Goal: Task Accomplishment & Management: Use online tool/utility

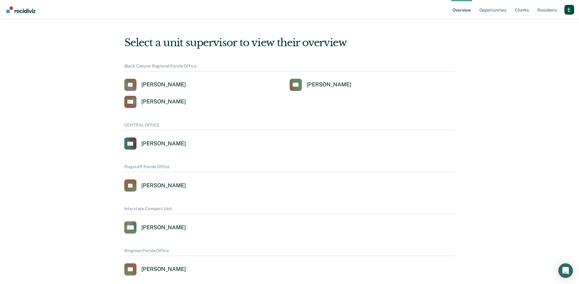
click at [571, 11] on div "Profile dropdown button" at bounding box center [569, 10] width 10 height 10
click at [536, 26] on link "Profile" at bounding box center [544, 27] width 39 height 5
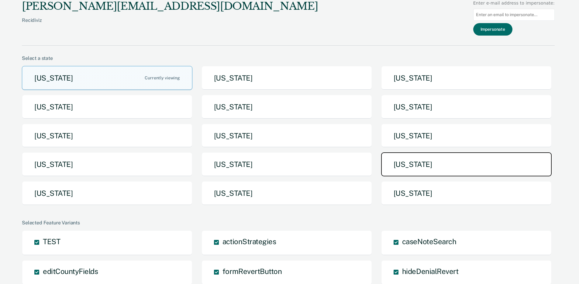
click at [433, 170] on button "Pennsylvania" at bounding box center [466, 164] width 170 height 24
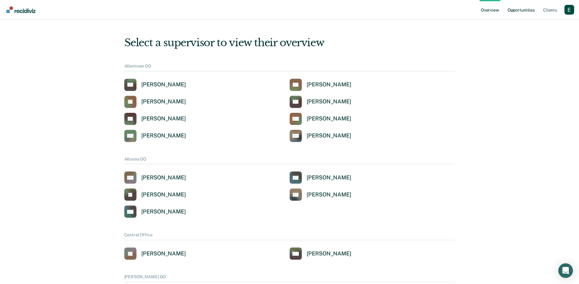
click at [528, 11] on link "Opportunities" at bounding box center [520, 9] width 29 height 19
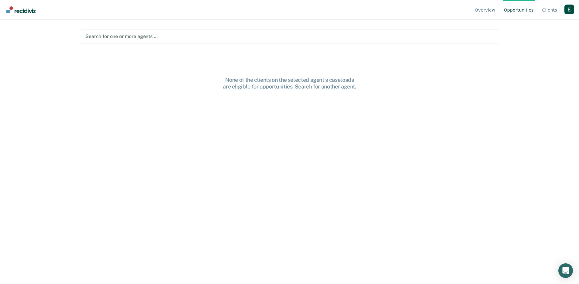
click at [202, 35] on div at bounding box center [289, 36] width 408 height 7
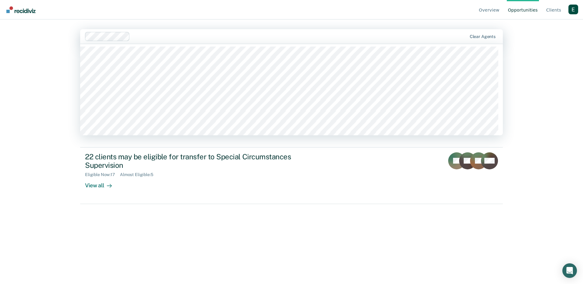
click at [176, 189] on div "Hi, Ethan. We’ve found some outstanding items across 1 caseload 6 clients may b…" at bounding box center [291, 159] width 423 height 216
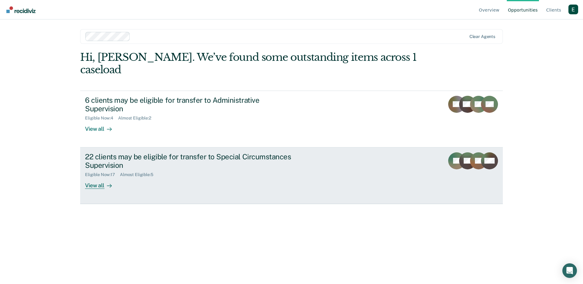
click at [96, 177] on div "View all" at bounding box center [102, 183] width 34 height 12
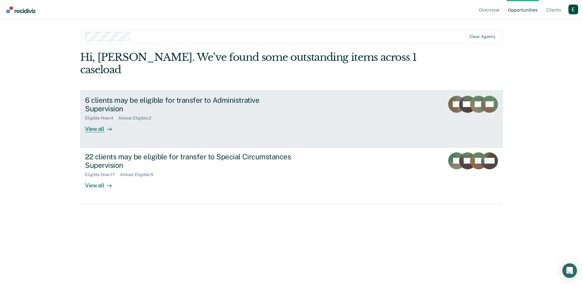
click at [99, 121] on div "View all" at bounding box center [102, 127] width 34 height 12
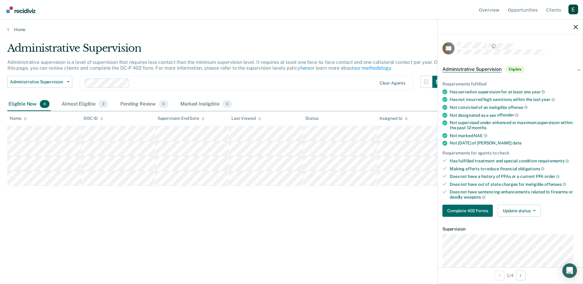
scroll to position [93, 0]
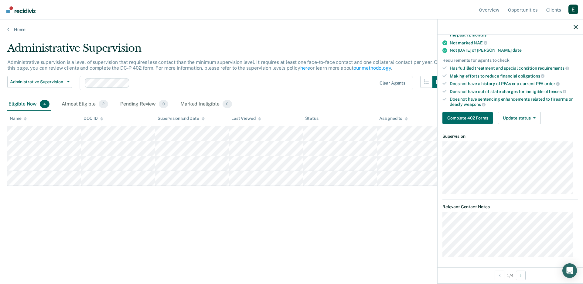
click at [440, 216] on div "RB Administrative Supervision Eligible Requirements fulfilled Has served on sup…" at bounding box center [510, 151] width 145 height 232
click at [439, 216] on div "RB Administrative Supervision Eligible Requirements fulfilled Has served on sup…" at bounding box center [510, 151] width 145 height 232
click at [439, 213] on div "RB Administrative Supervision Eligible Requirements fulfilled Has served on sup…" at bounding box center [510, 151] width 145 height 232
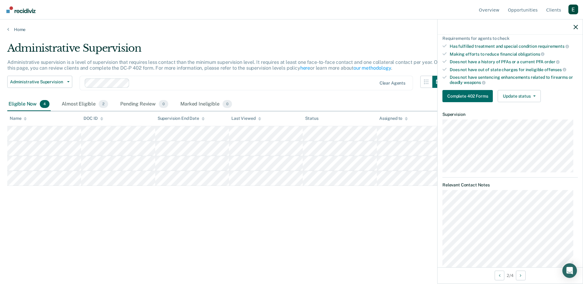
scroll to position [131, 0]
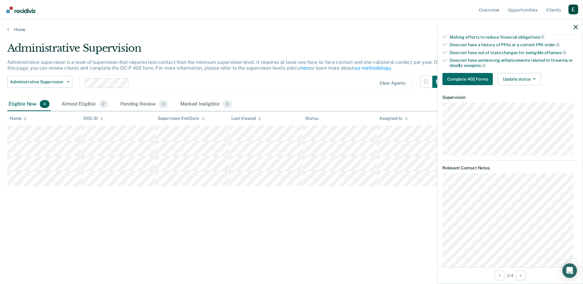
click at [438, 204] on div "HM Administrative Supervision Eligible Requirements fulfilled Has served on sup…" at bounding box center [510, 151] width 145 height 232
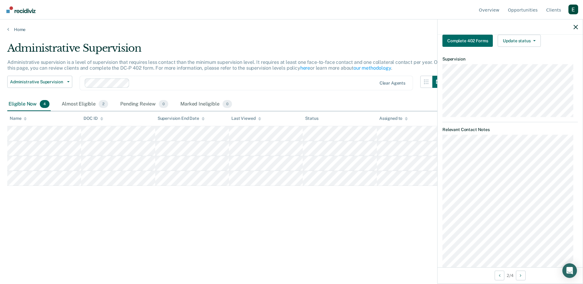
scroll to position [171, 0]
click at [434, 202] on body "Looks like you’re using Internet Explorer 11. For faster loading and a better e…" at bounding box center [291, 142] width 583 height 284
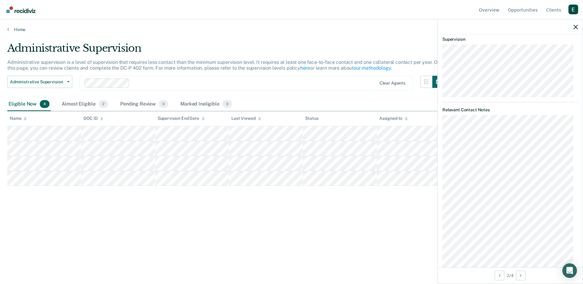
scroll to position [211, 0]
click at [439, 159] on div "HM Administrative Supervision Eligible Requirements fulfilled Has served on sup…" at bounding box center [510, 151] width 145 height 232
click at [436, 140] on body "Looks like you’re using Internet Explorer 11. For faster loading and a better e…" at bounding box center [291, 142] width 583 height 284
click at [430, 116] on body "Looks like you’re using Internet Explorer 11. For faster loading and a better e…" at bounding box center [291, 142] width 583 height 284
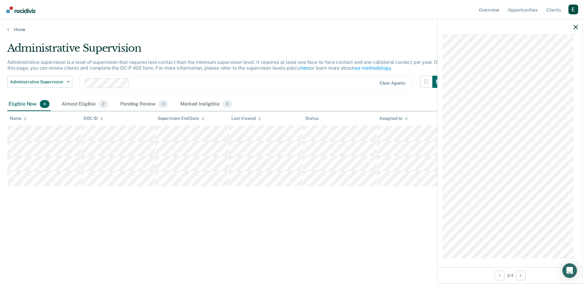
click at [436, 118] on body "Looks like you’re using Internet Explorer 11. For faster loading and a better e…" at bounding box center [291, 142] width 583 height 284
click at [437, 90] on body "Looks like you’re using Internet Explorer 11. For faster loading and a better e…" at bounding box center [291, 142] width 583 height 284
click at [441, 88] on div "NB Administrative Supervision Eligible Requirements fulfilled Has served on sup…" at bounding box center [510, 151] width 145 height 232
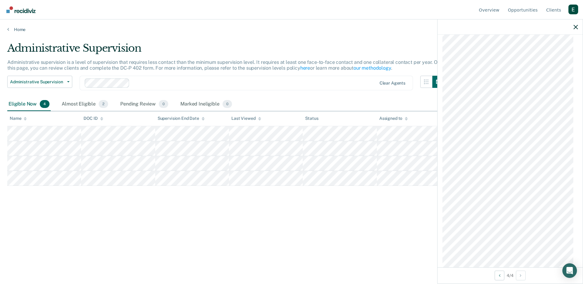
click at [438, 104] on div "NB Administrative Supervision Eligible Requirements fulfilled Has served on sup…" at bounding box center [510, 151] width 145 height 232
click at [440, 91] on div "NB Administrative Supervision Eligible Requirements fulfilled Has served on sup…" at bounding box center [510, 151] width 145 height 232
click at [180, 200] on div "Administrative Supervision Administrative supervision is a level of supervision…" at bounding box center [291, 140] width 569 height 196
drag, startPoint x: 129, startPoint y: 229, endPoint x: 126, endPoint y: 219, distance: 9.7
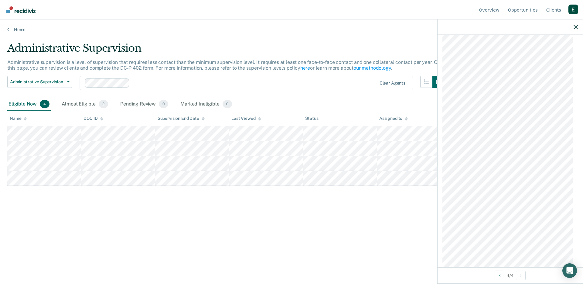
click at [128, 229] on div "Administrative Supervision Administrative supervision is a level of supervision…" at bounding box center [291, 140] width 569 height 196
click at [103, 103] on span "2" at bounding box center [103, 104] width 9 height 8
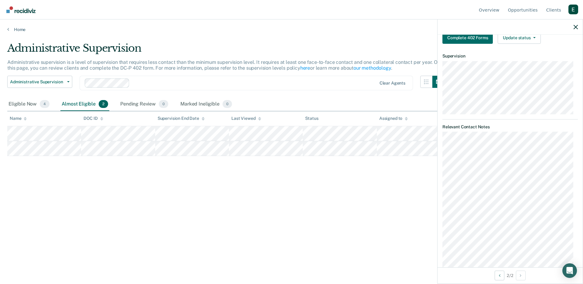
scroll to position [149, 0]
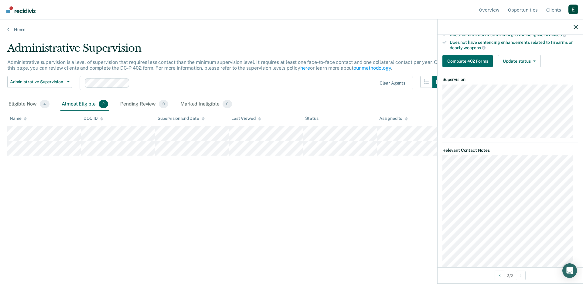
click at [575, 197] on div "KR Administrative Supervision Almost eligible Requirements fulfilled Needs 4 mo…" at bounding box center [510, 151] width 145 height 232
click at [574, 196] on div "KR Administrative Supervision Almost eligible Requirements fulfilled Needs 4 mo…" at bounding box center [510, 151] width 145 height 232
click at [444, 175] on div "KR Administrative Supervision Almost eligible Requirements fulfilled Needs 4 mo…" at bounding box center [510, 151] width 145 height 232
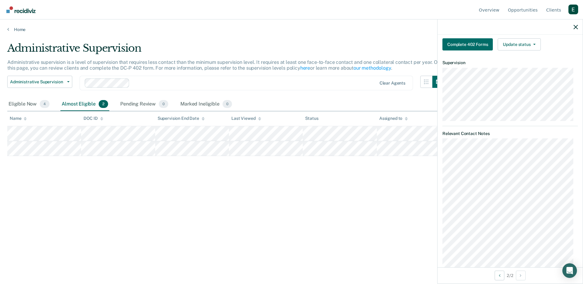
scroll to position [166, 0]
drag, startPoint x: 573, startPoint y: 195, endPoint x: 439, endPoint y: 184, distance: 135.0
click at [439, 184] on div "KR Administrative Supervision Almost eligible Requirements fulfilled Needs 4 mo…" at bounding box center [510, 151] width 145 height 232
click at [442, 105] on div "KR Administrative Supervision Almost eligible Requirements fulfilled Needs 4 mo…" at bounding box center [510, 151] width 145 height 232
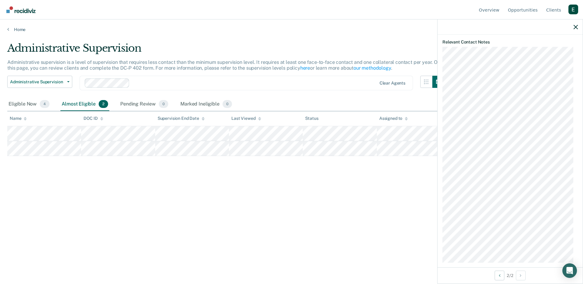
scroll to position [263, 0]
click at [331, 184] on div "Administrative Supervision Administrative supervision is a level of supervision…" at bounding box center [291, 140] width 569 height 196
click at [272, 170] on div "Administrative Supervision Administrative supervision is a level of supervision…" at bounding box center [291, 140] width 569 height 196
click at [42, 101] on span "4" at bounding box center [45, 104] width 10 height 8
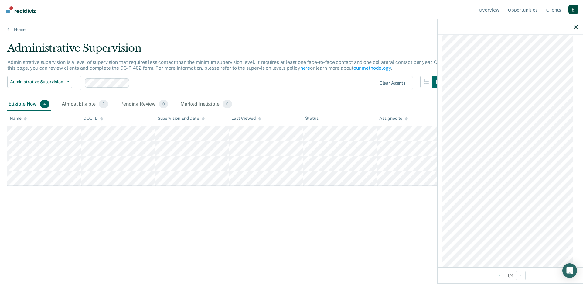
scroll to position [738, 0]
click at [442, 147] on div "NB Administrative Supervision Eligible Requirements fulfilled Has served on sup…" at bounding box center [510, 151] width 145 height 232
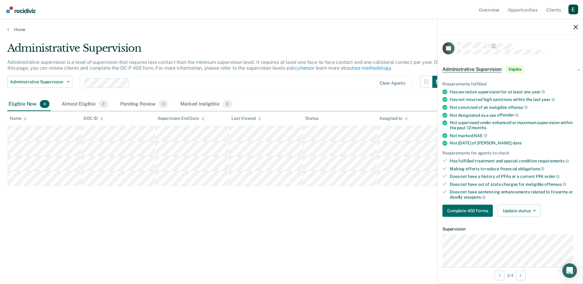
click at [508, 152] on div "Requirements for agents to check" at bounding box center [509, 152] width 135 height 5
click at [522, 151] on div "Requirements for agents to check" at bounding box center [509, 152] width 135 height 5
click at [477, 205] on button "Complete 402 Forms" at bounding box center [467, 210] width 50 height 12
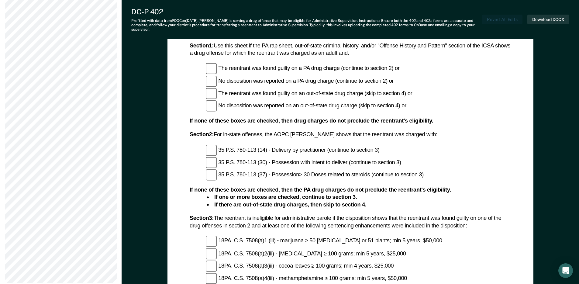
scroll to position [486, 0]
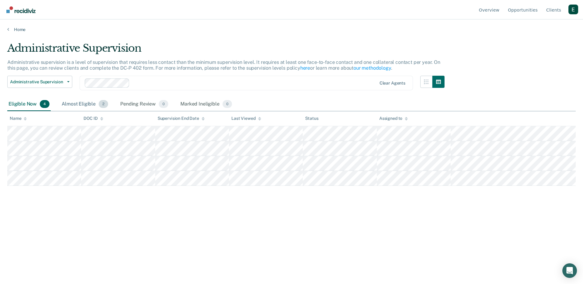
click at [108, 101] on div "Almost Eligible 2" at bounding box center [84, 103] width 49 height 13
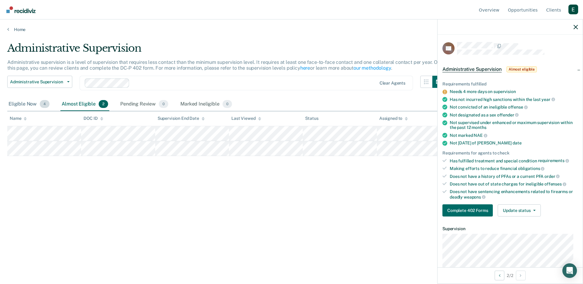
click at [43, 102] on span "4" at bounding box center [45, 104] width 10 height 8
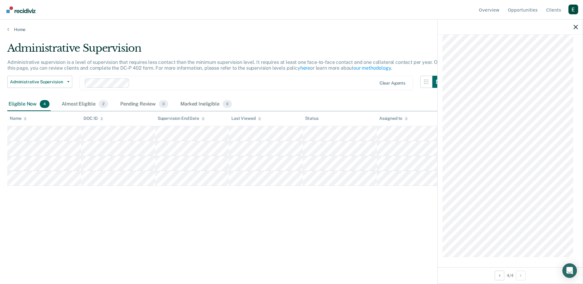
scroll to position [530, 0]
click at [414, 203] on body "Looks like you’re using Internet Explorer 11. For faster loading and a better e…" at bounding box center [291, 142] width 583 height 284
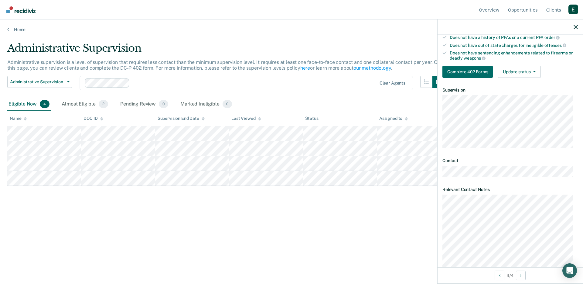
scroll to position [0, 0]
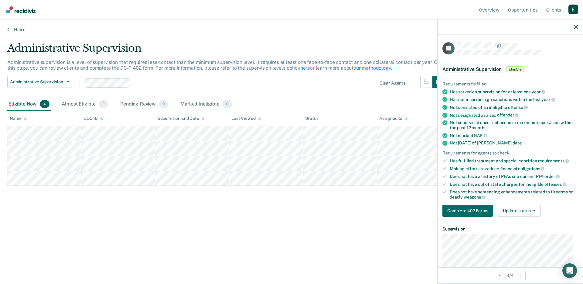
click at [573, 69] on div "Administrative Supervision Eligible" at bounding box center [510, 69] width 145 height 19
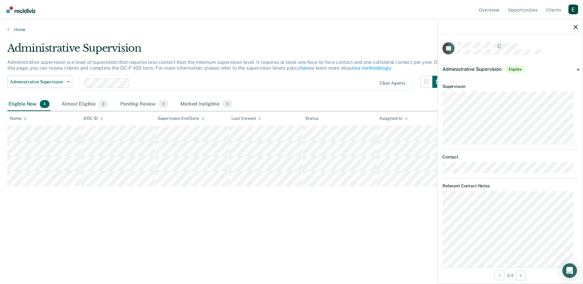
click at [573, 69] on div "Administrative Supervision Eligible" at bounding box center [510, 69] width 145 height 19
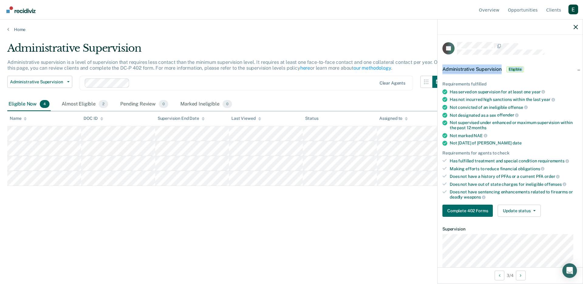
click at [573, 69] on div "Administrative Supervision Eligible" at bounding box center [510, 69] width 145 height 19
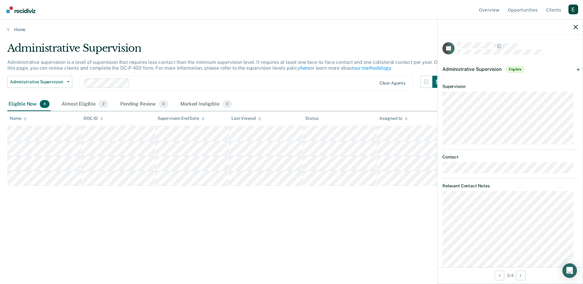
click at [571, 185] on dt "Relevant Contact Notes" at bounding box center [509, 185] width 135 height 5
click at [555, 183] on dt "Relevant Contact Notes" at bounding box center [509, 185] width 135 height 5
click at [570, 69] on div "Administrative Supervision Eligible" at bounding box center [510, 69] width 145 height 19
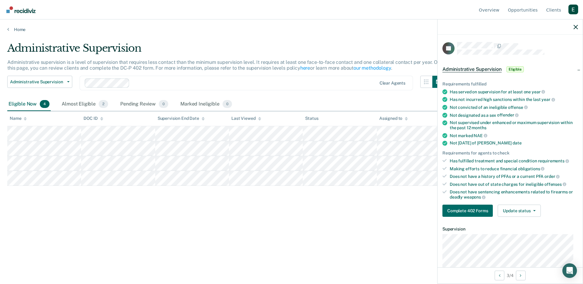
click at [570, 69] on div "Administrative Supervision Eligible" at bounding box center [510, 69] width 145 height 19
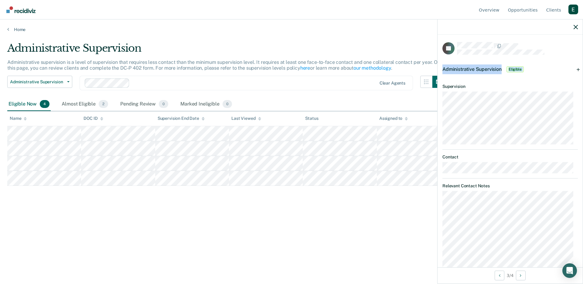
click at [570, 69] on div "Administrative Supervision Eligible" at bounding box center [510, 69] width 145 height 19
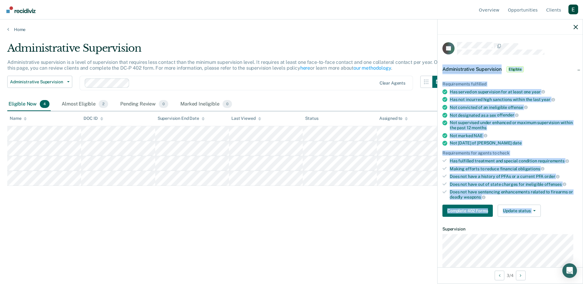
click at [559, 109] on ul "Requirements fulfilled Has served on supervision for at least one year Has not …" at bounding box center [509, 140] width 135 height 118
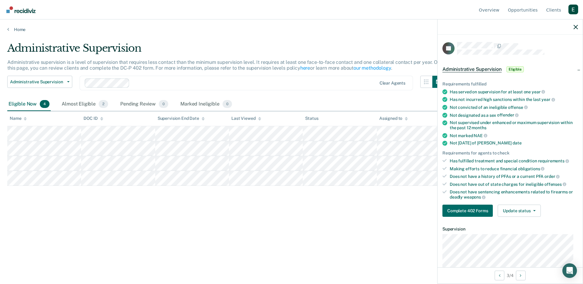
click at [496, 152] on div "Requirements for agents to check" at bounding box center [509, 152] width 135 height 5
click at [539, 158] on span "requirements" at bounding box center [553, 160] width 31 height 5
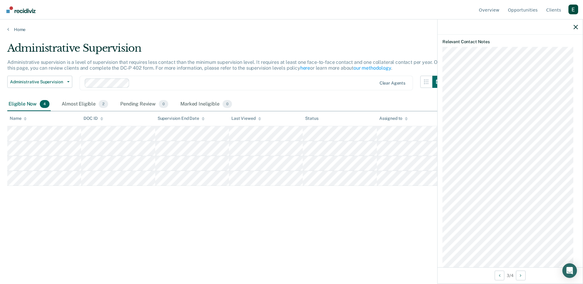
scroll to position [530, 0]
click at [439, 189] on div "LP Administrative Supervision Eligible Requirements fulfilled Has served on sup…" at bounding box center [510, 151] width 145 height 232
click at [439, 221] on div "LP Administrative Supervision Eligible Requirements fulfilled Has served on sup…" at bounding box center [510, 151] width 145 height 232
click at [438, 188] on div "LP Administrative Supervision Eligible Requirements fulfilled Has served on sup…" at bounding box center [510, 151] width 145 height 232
click at [441, 214] on div "LP Administrative Supervision Eligible Requirements fulfilled Has served on sup…" at bounding box center [510, 151] width 145 height 232
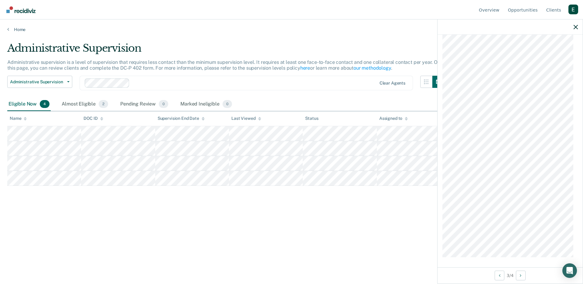
click at [512, 256] on div "LP Administrative Supervision Eligible Requirements fulfilled Has served on sup…" at bounding box center [510, 151] width 145 height 232
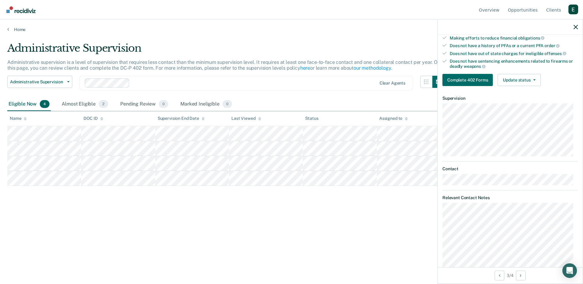
scroll to position [242, 0]
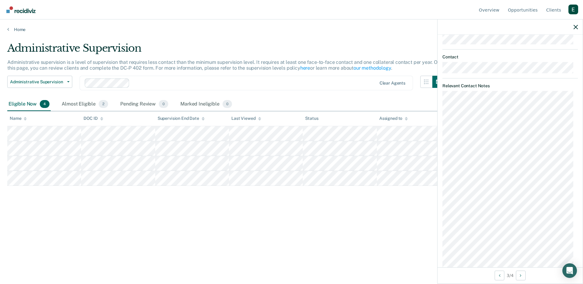
click at [325, 213] on div "Administrative Supervision Administrative supervision is a level of supervision…" at bounding box center [291, 140] width 569 height 196
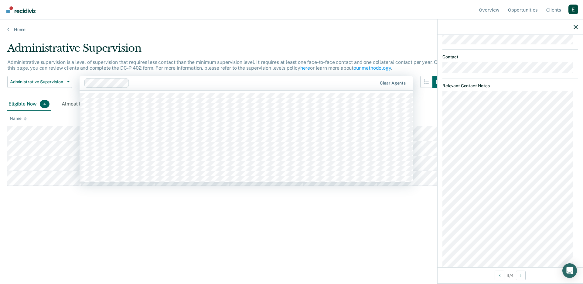
click at [160, 84] on div at bounding box center [254, 82] width 245 height 7
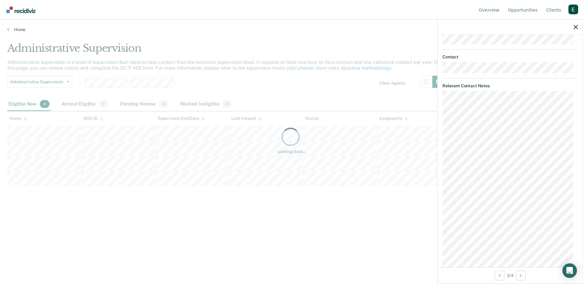
click at [206, 217] on div "Loading data..." at bounding box center [291, 140] width 569 height 196
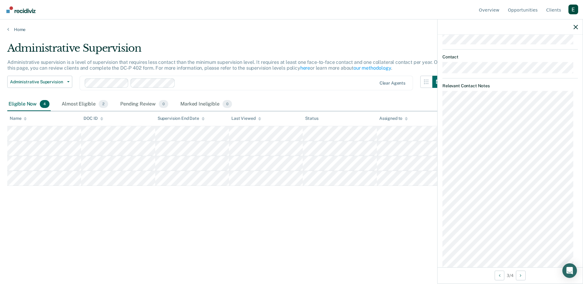
click at [202, 87] on div "Clear agents" at bounding box center [246, 83] width 333 height 15
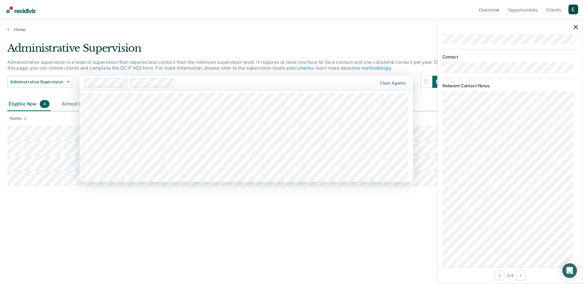
scroll to position [0, 0]
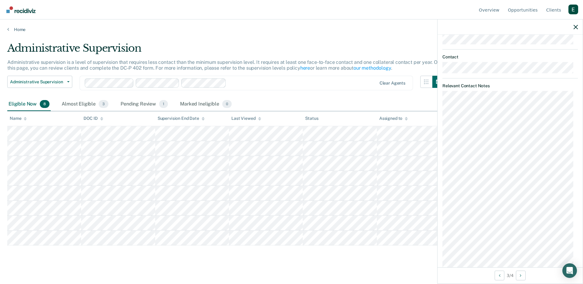
click at [249, 87] on div "Clear agents" at bounding box center [246, 83] width 333 height 15
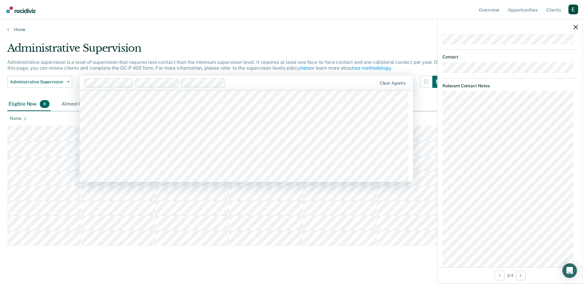
scroll to position [2076, 0]
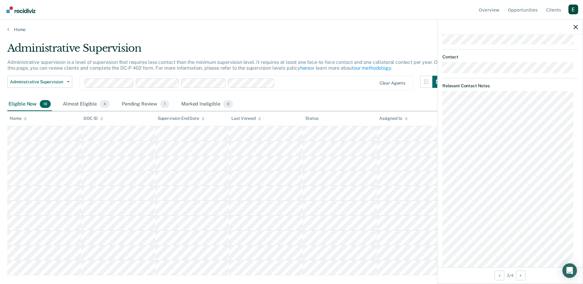
click at [288, 80] on div at bounding box center [326, 82] width 99 height 7
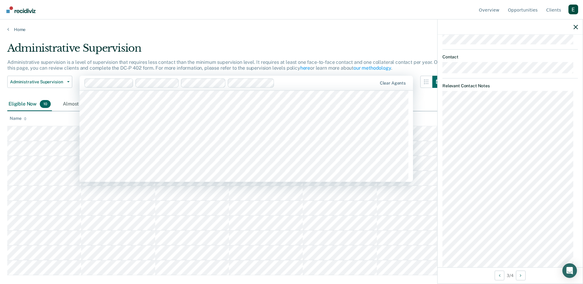
scroll to position [6038, 0]
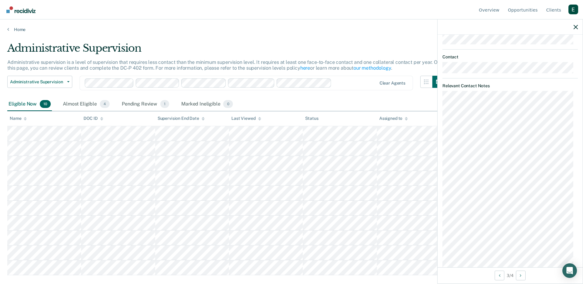
click at [378, 92] on div "Administrative Supervision Administrative Supervision Special Circumstances Sup…" at bounding box center [225, 87] width 437 height 22
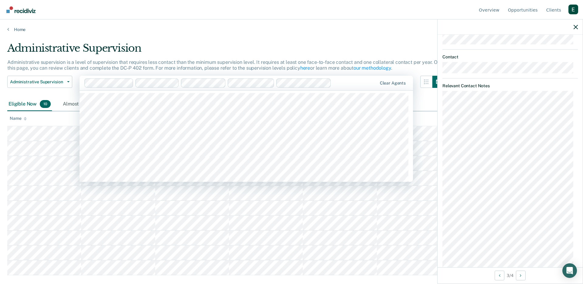
click at [369, 82] on div at bounding box center [355, 82] width 43 height 7
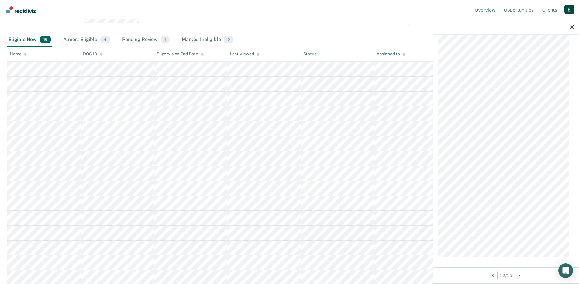
scroll to position [265, 0]
click at [457, 63] on dt "Relevant Contact Notes" at bounding box center [505, 62] width 135 height 5
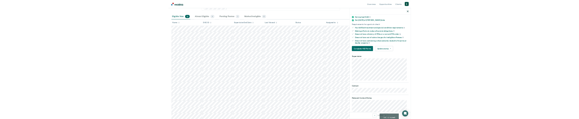
scroll to position [213, 0]
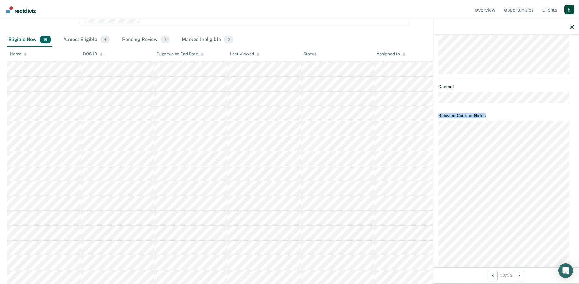
click at [418, 119] on body "Looks like you’re using Internet Explorer 11. For faster loading and a better e…" at bounding box center [289, 66] width 579 height 284
click at [429, 122] on body "Looks like you’re using Internet Explorer 11. For faster loading and a better e…" at bounding box center [289, 66] width 579 height 284
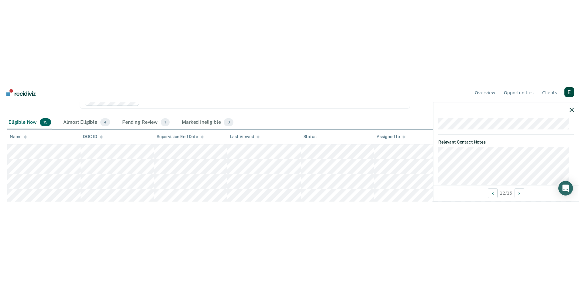
scroll to position [274, 0]
